Goal: Navigation & Orientation: Understand site structure

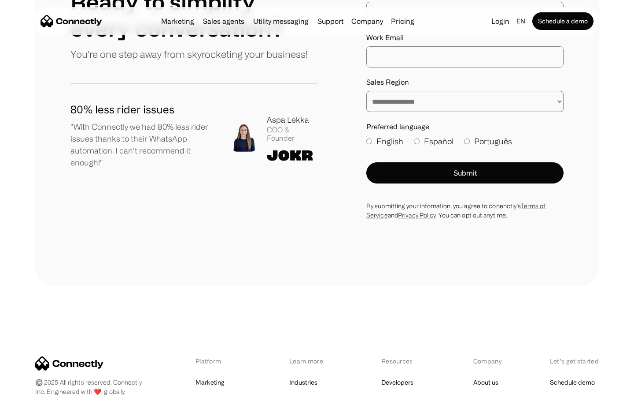
scroll to position [4843, 0]
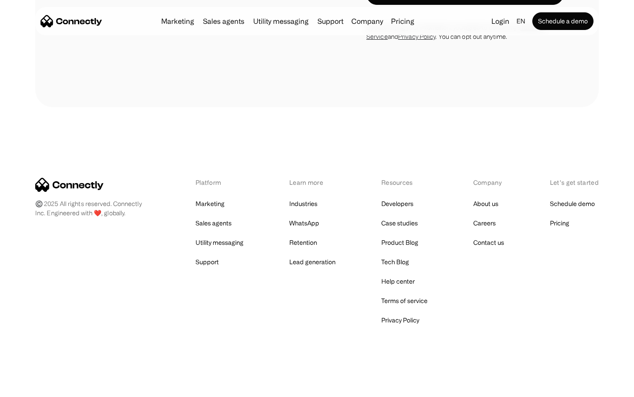
scroll to position [1291, 0]
